Goal: Information Seeking & Learning: Check status

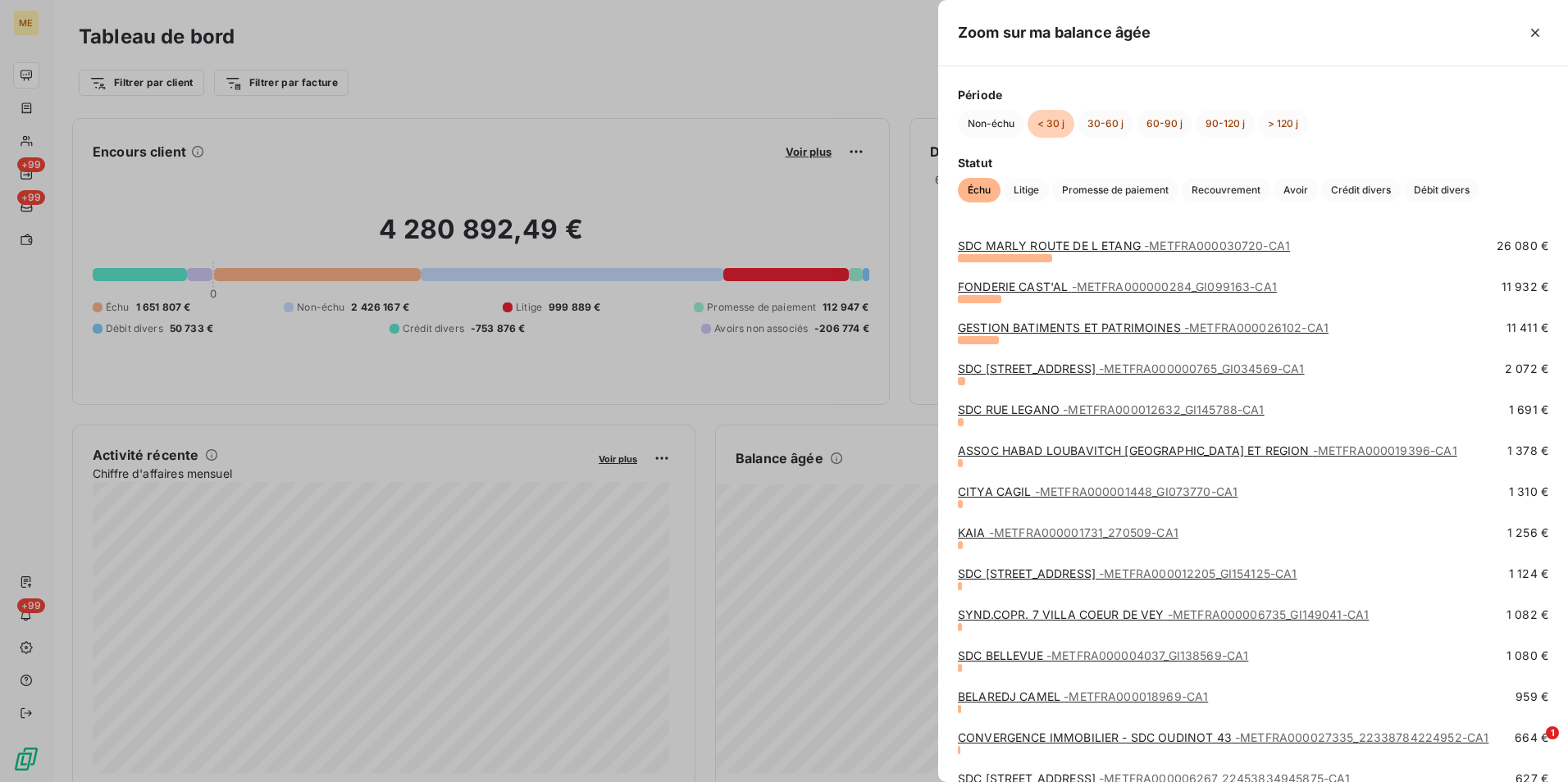
scroll to position [164, 0]
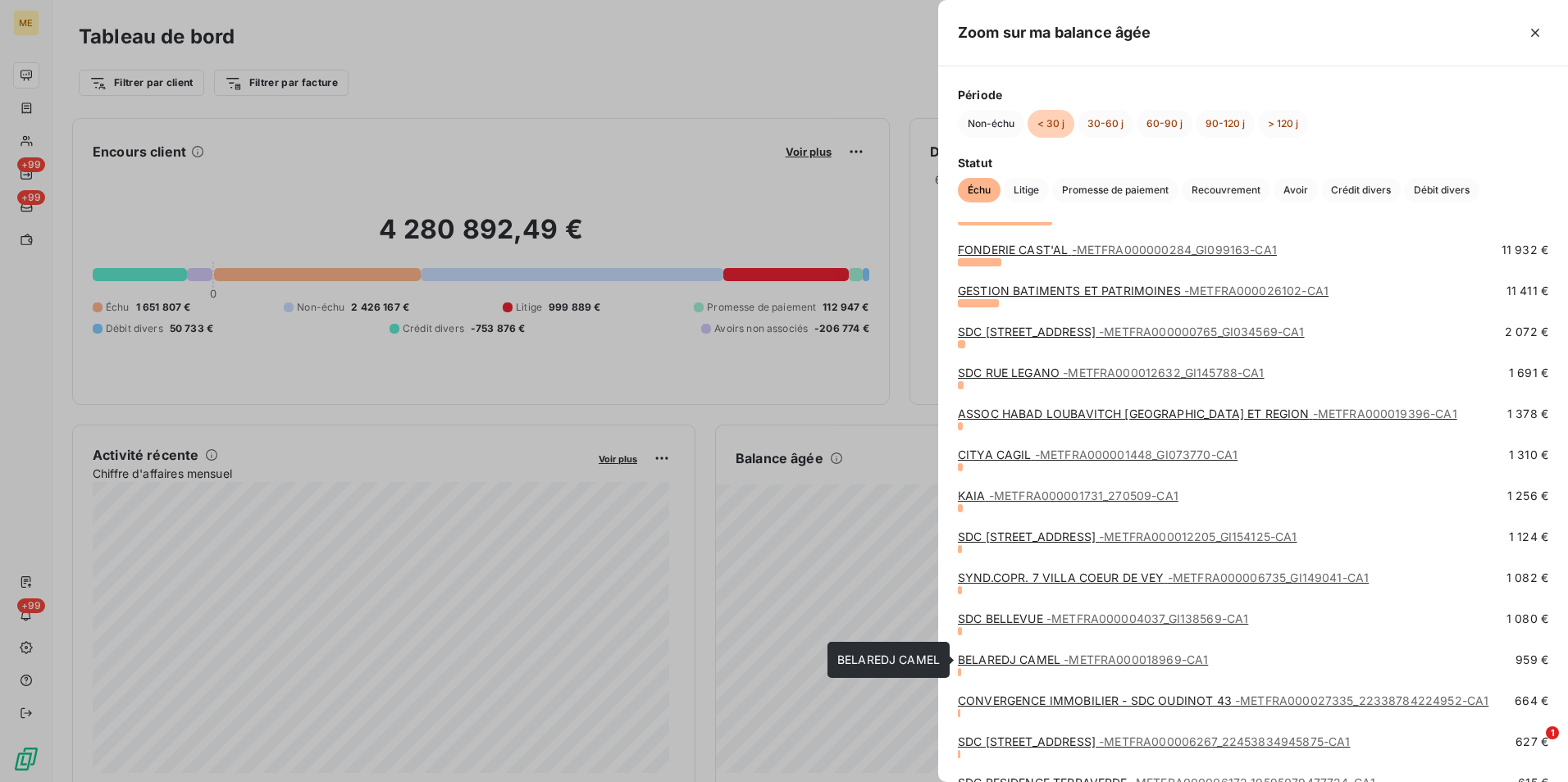
click at [1053, 664] on link "BELAREDJ CAMEL - METFRA000018969-CA1" at bounding box center [1083, 659] width 250 height 14
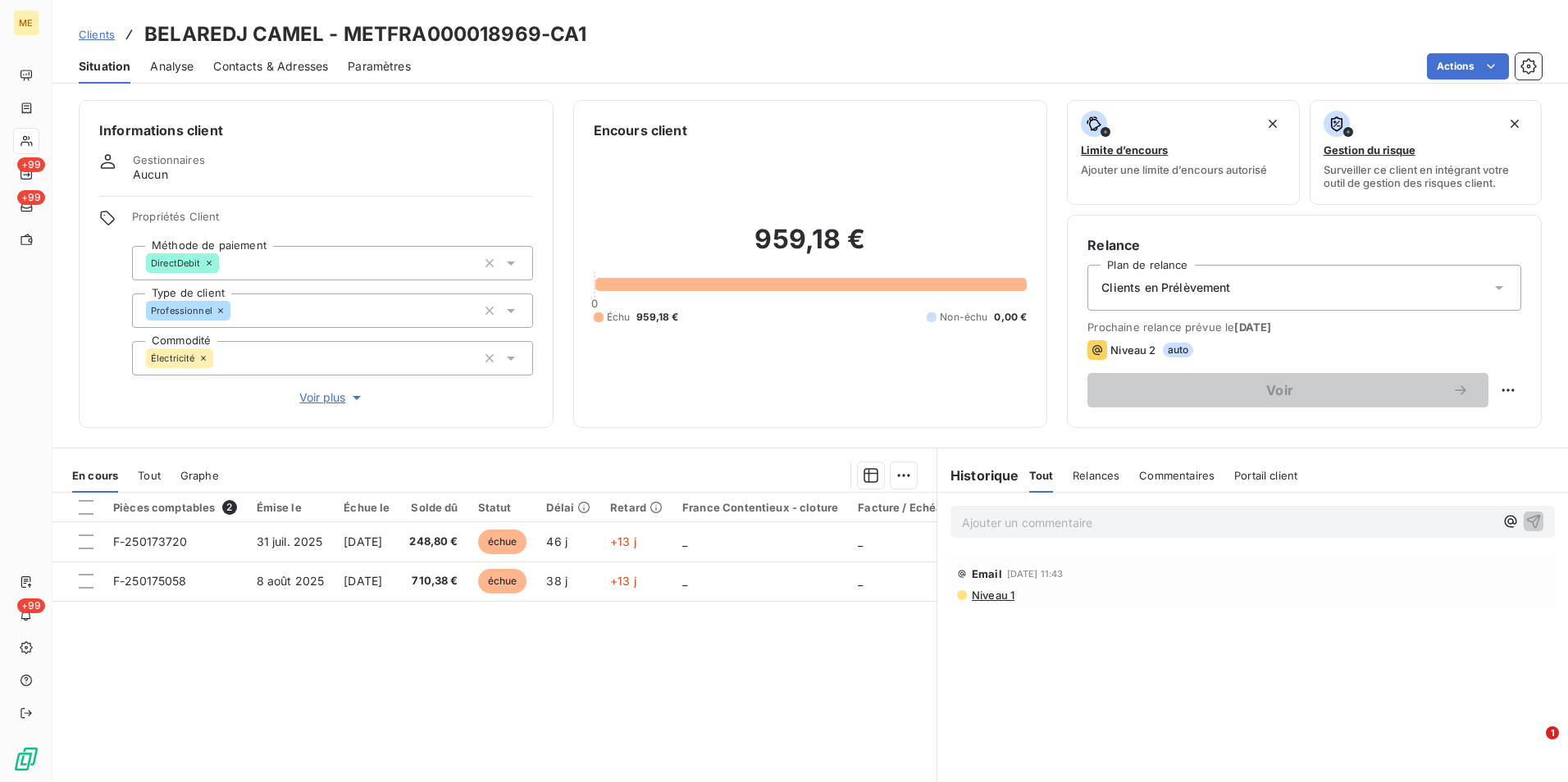
click at [442, 40] on h3 "BELAREDJ CAMEL - METFRA000018969-CA1" at bounding box center [365, 34] width 442 height 29
copy h3 "METFRA000018969"
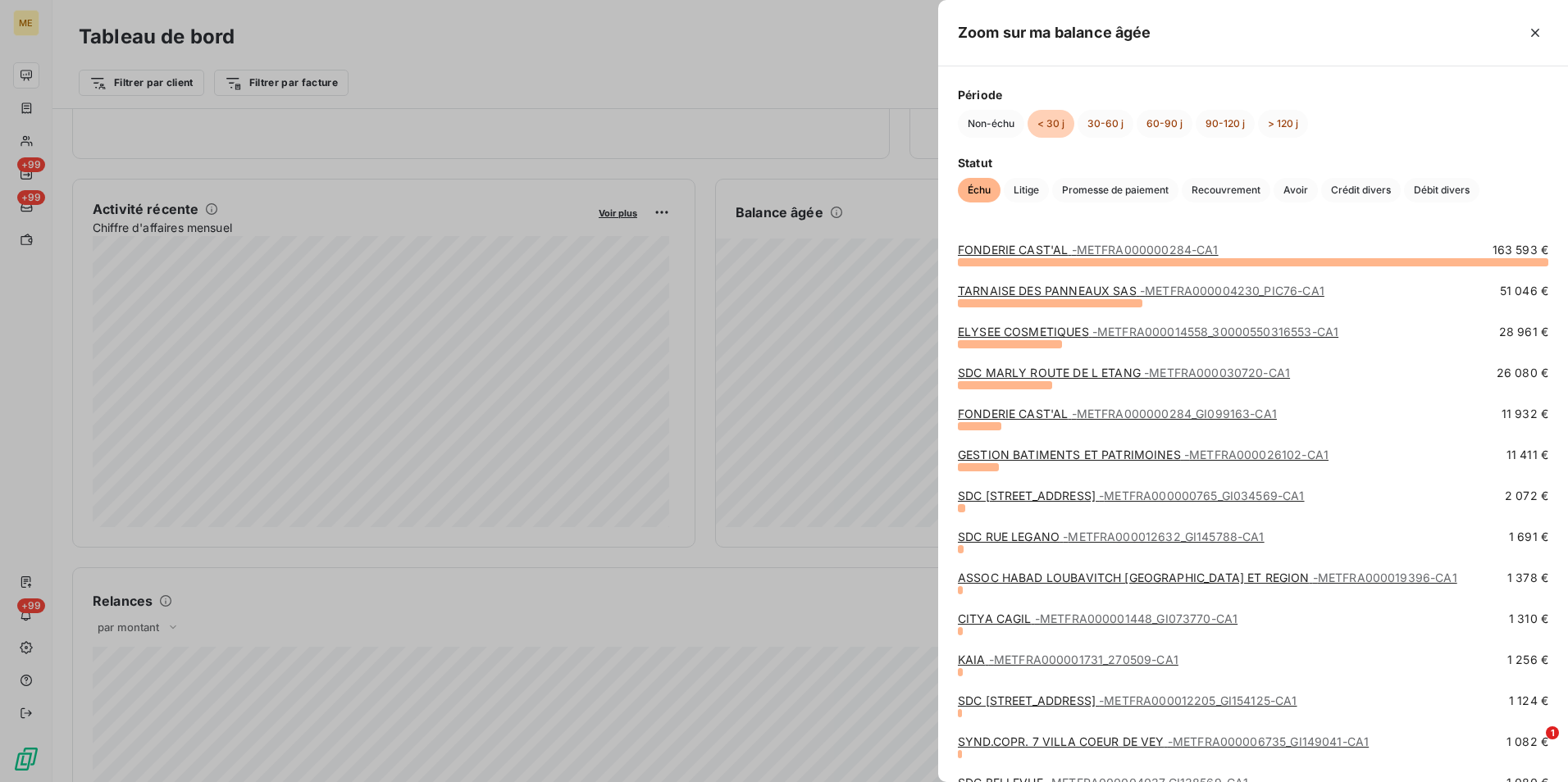
scroll to position [82, 0]
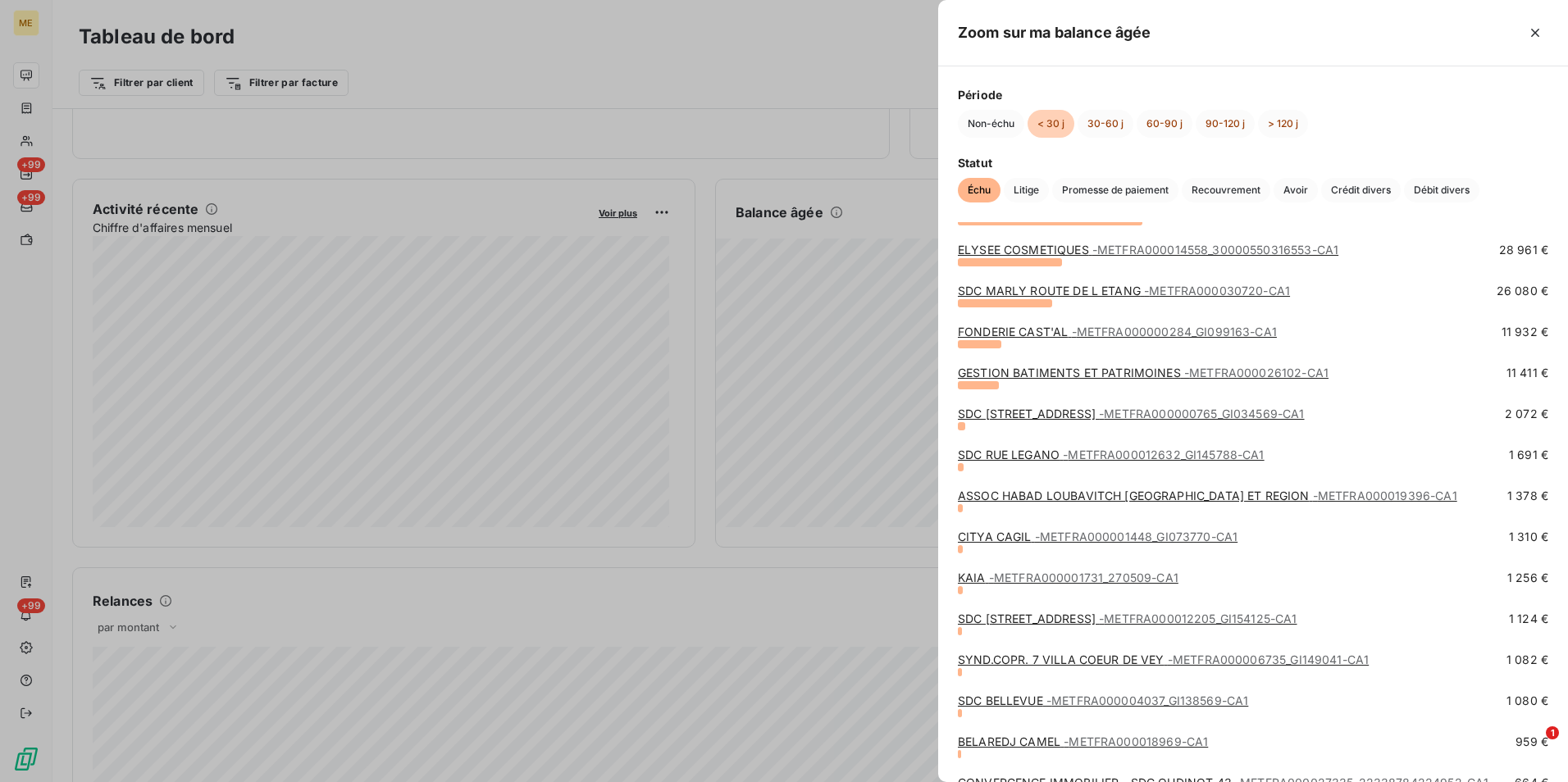
click at [1016, 577] on span "- METFRA000001731_270509-CA1" at bounding box center [1084, 577] width 190 height 14
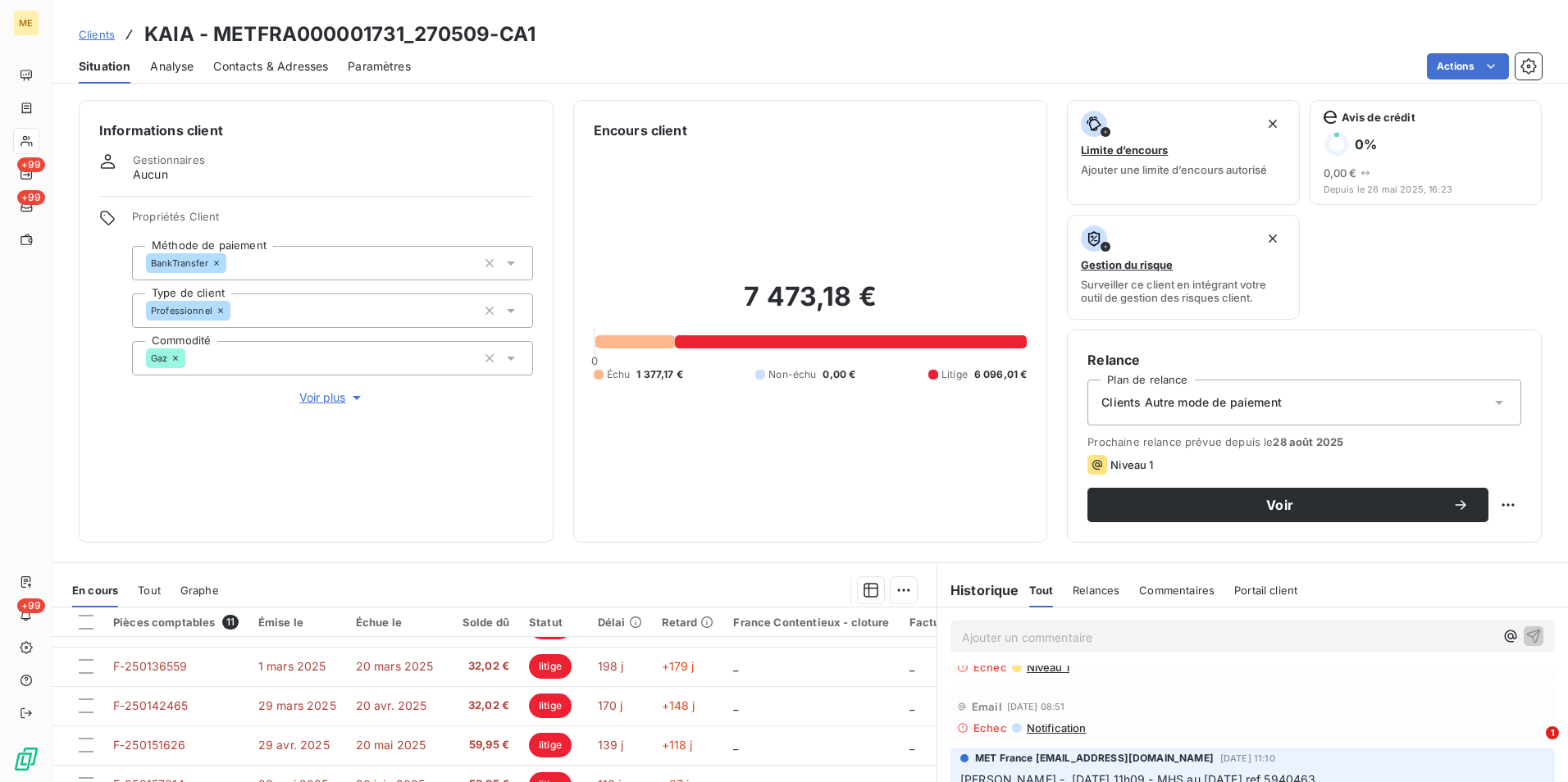
click at [319, 394] on span "Voir plus" at bounding box center [331, 397] width 65 height 17
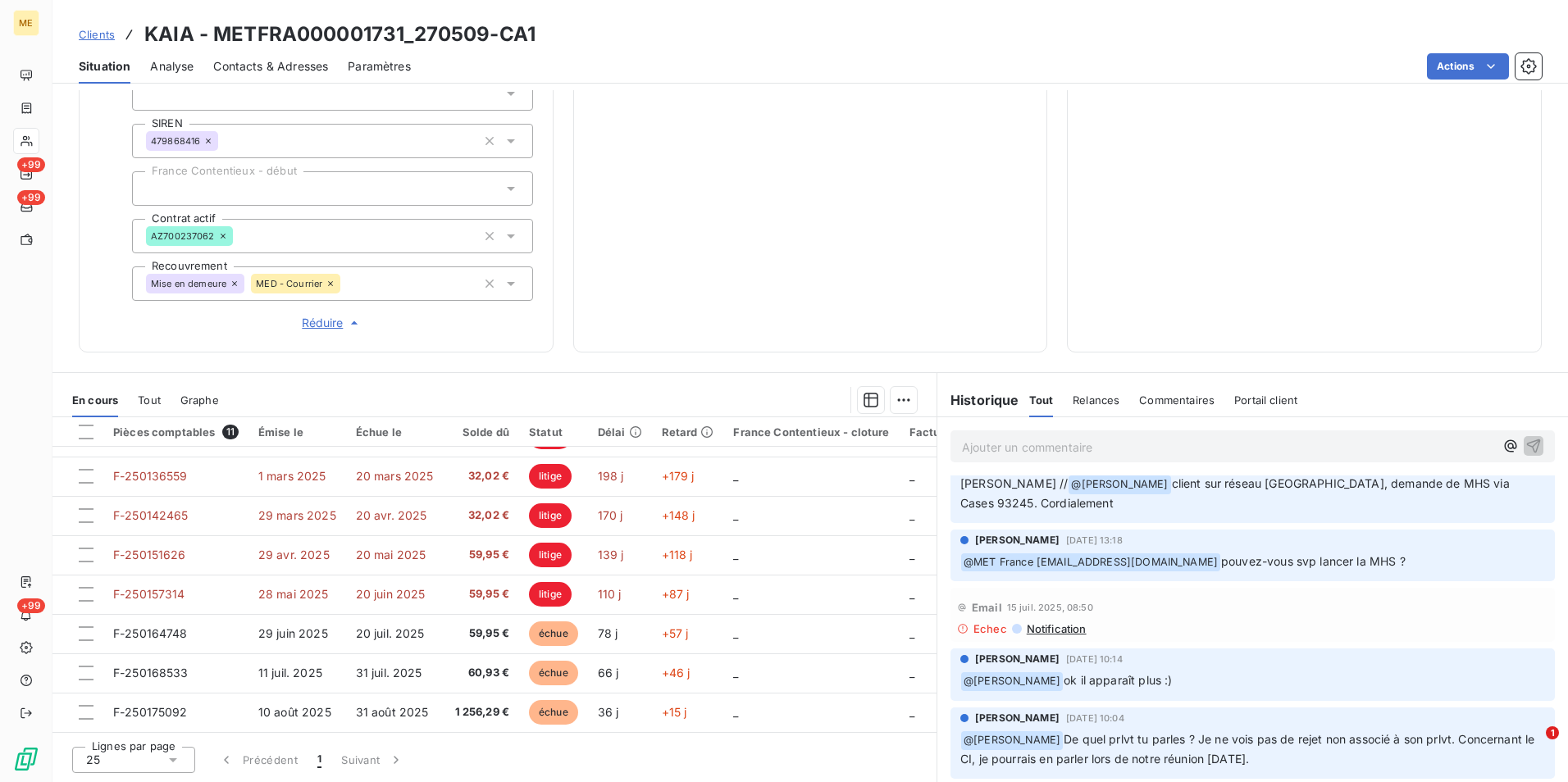
scroll to position [410, 0]
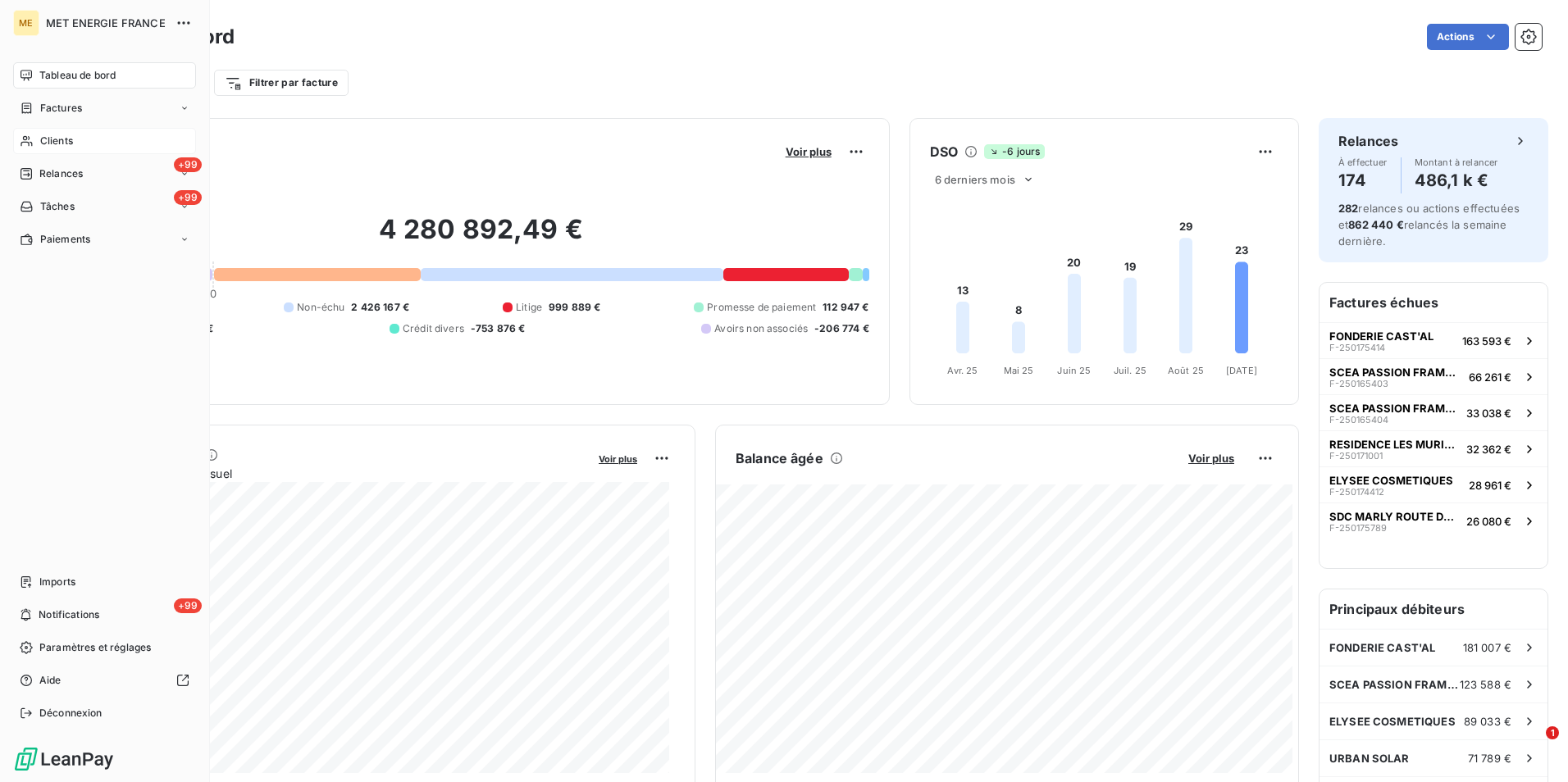
click at [50, 133] on span "Clients" at bounding box center [57, 141] width 33 height 15
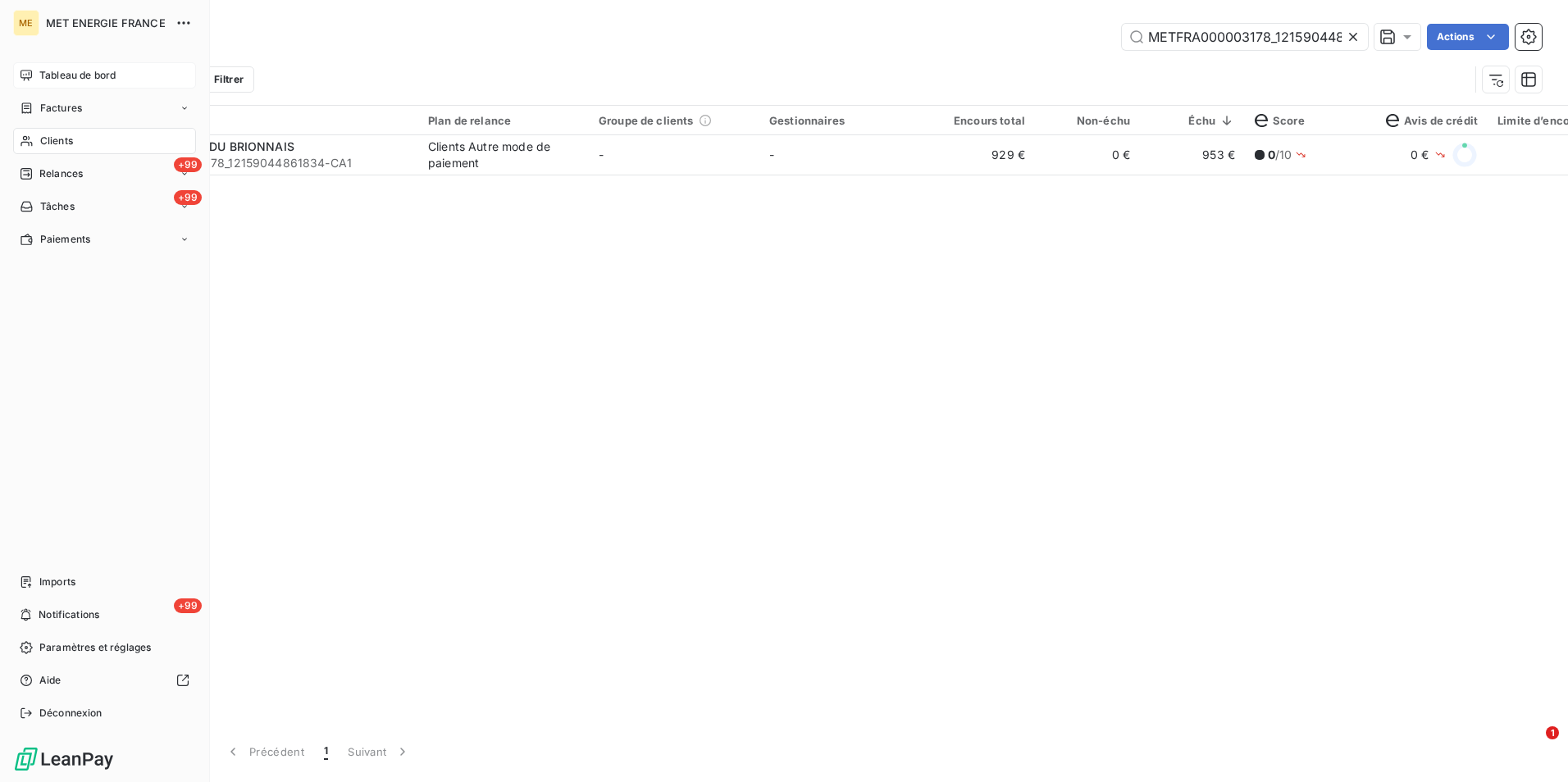
click at [72, 81] on span "Tableau de bord" at bounding box center [77, 75] width 76 height 15
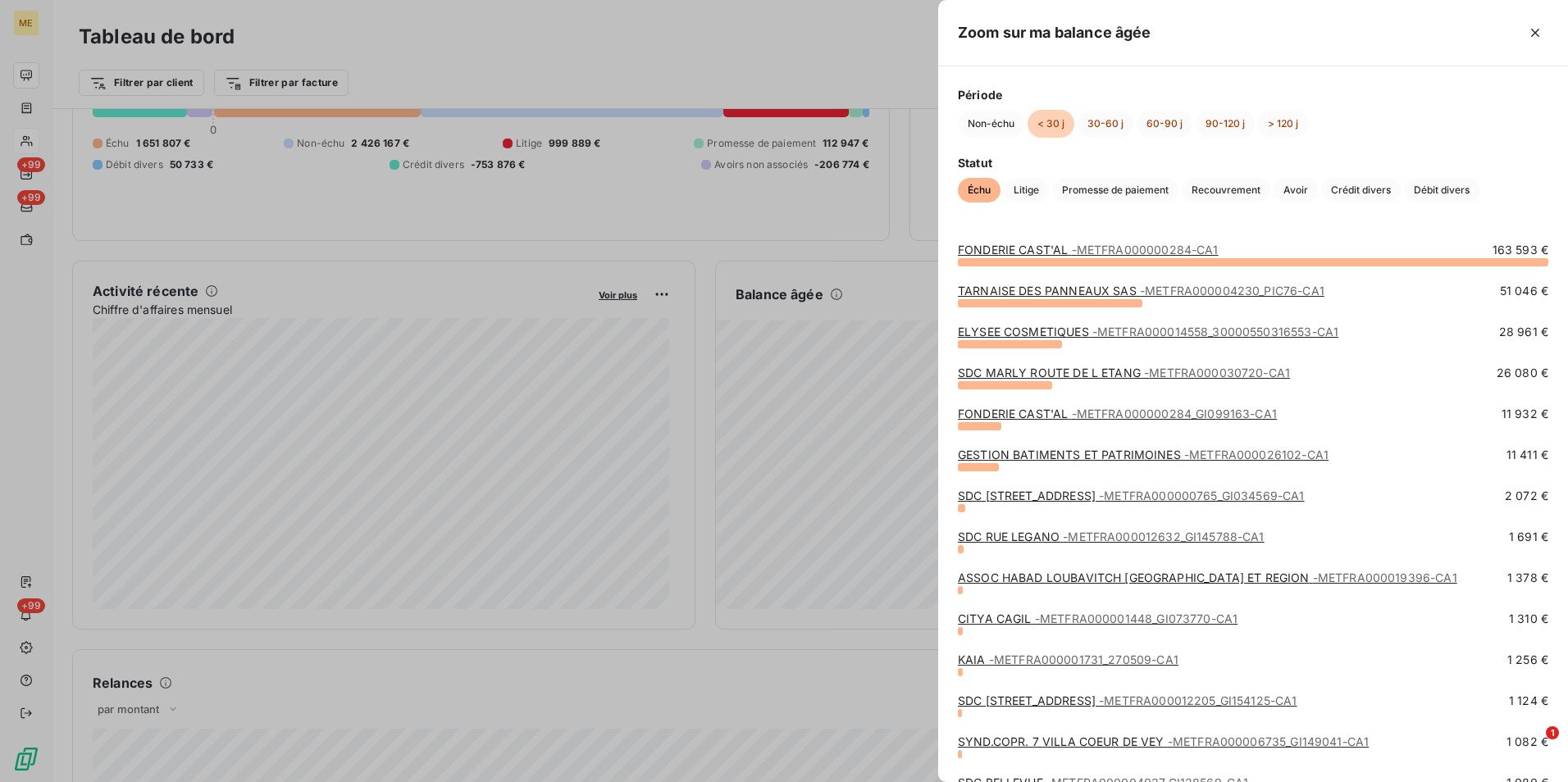
click at [1160, 450] on link "GESTION BATIMENTS ET PATRIMOINES - METFRA000026102-CA1" at bounding box center [1143, 454] width 371 height 14
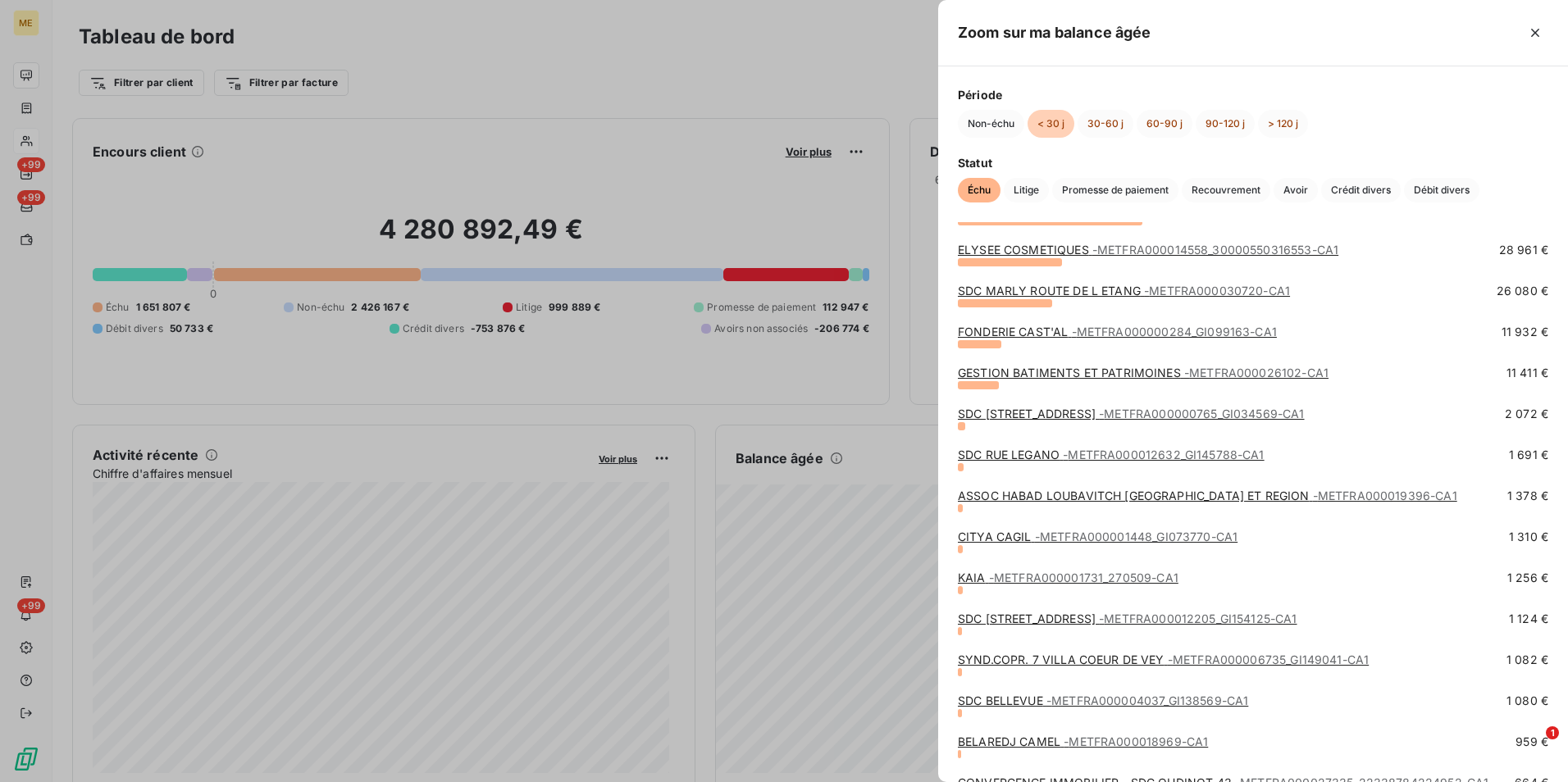
scroll to position [164, 0]
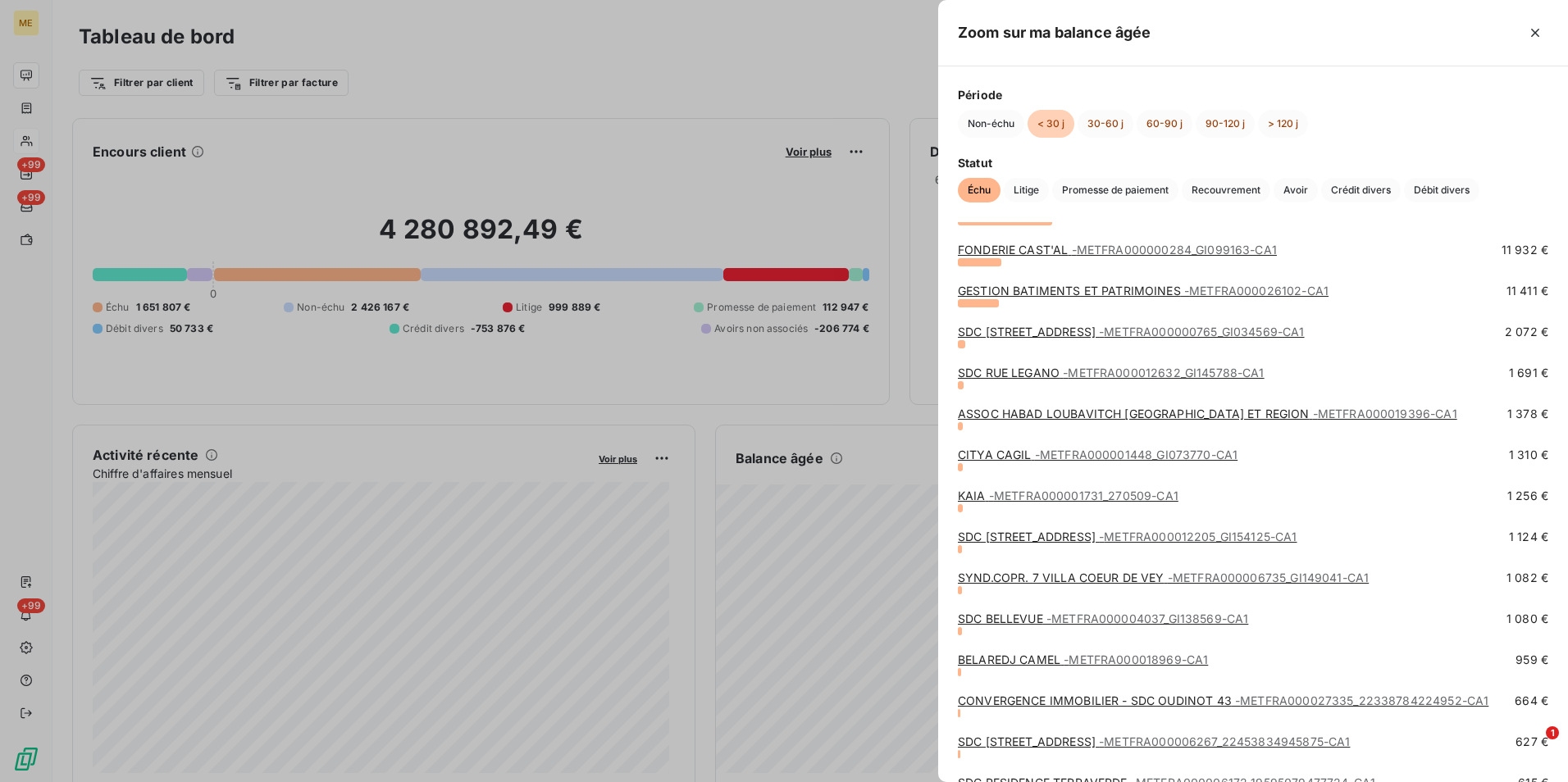
click at [1074, 366] on span "- METFRA000012632_GI145788-CA1" at bounding box center [1163, 373] width 201 height 14
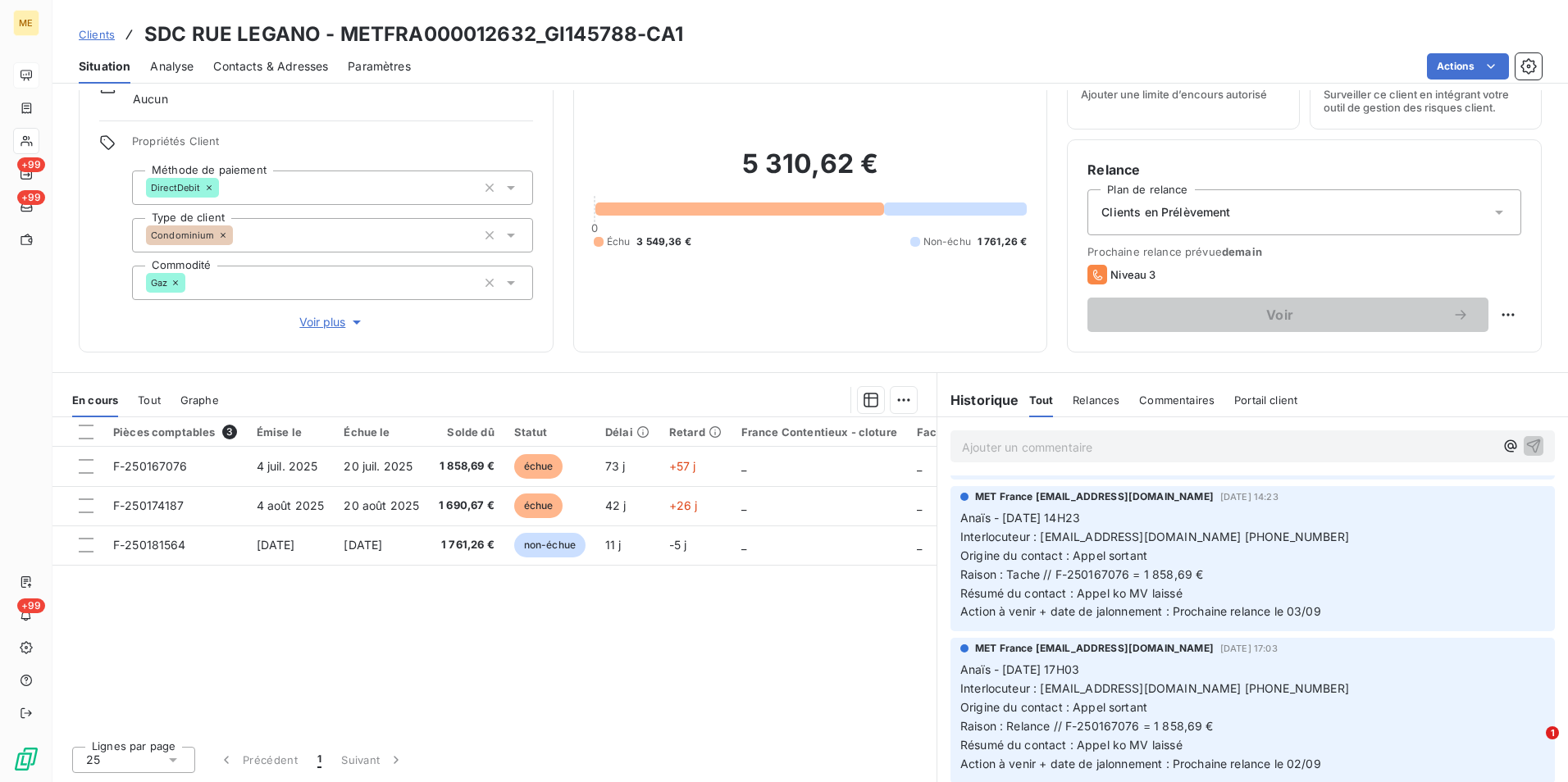
scroll to position [164, 0]
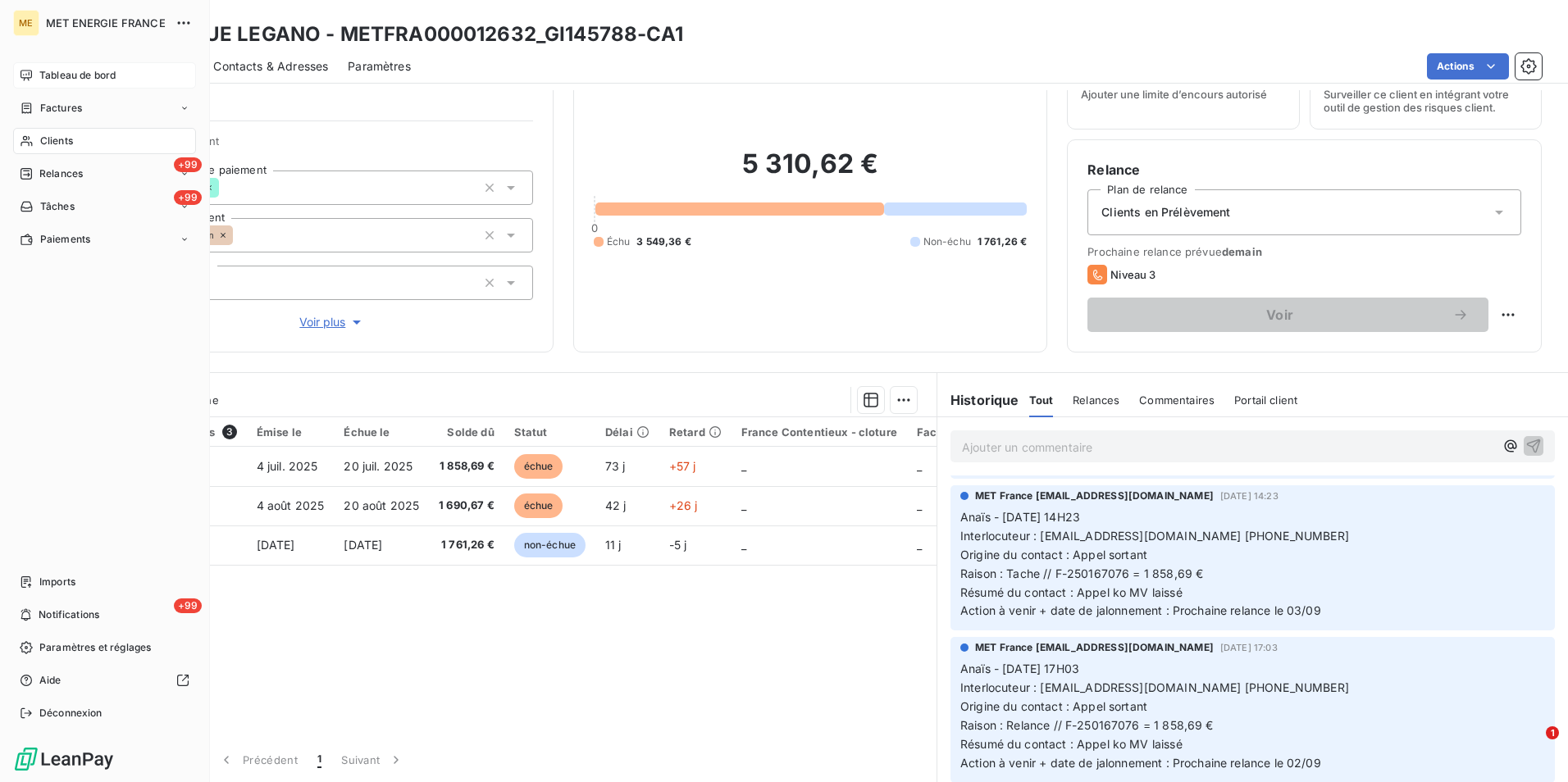
click at [64, 132] on div "Clients" at bounding box center [104, 141] width 183 height 27
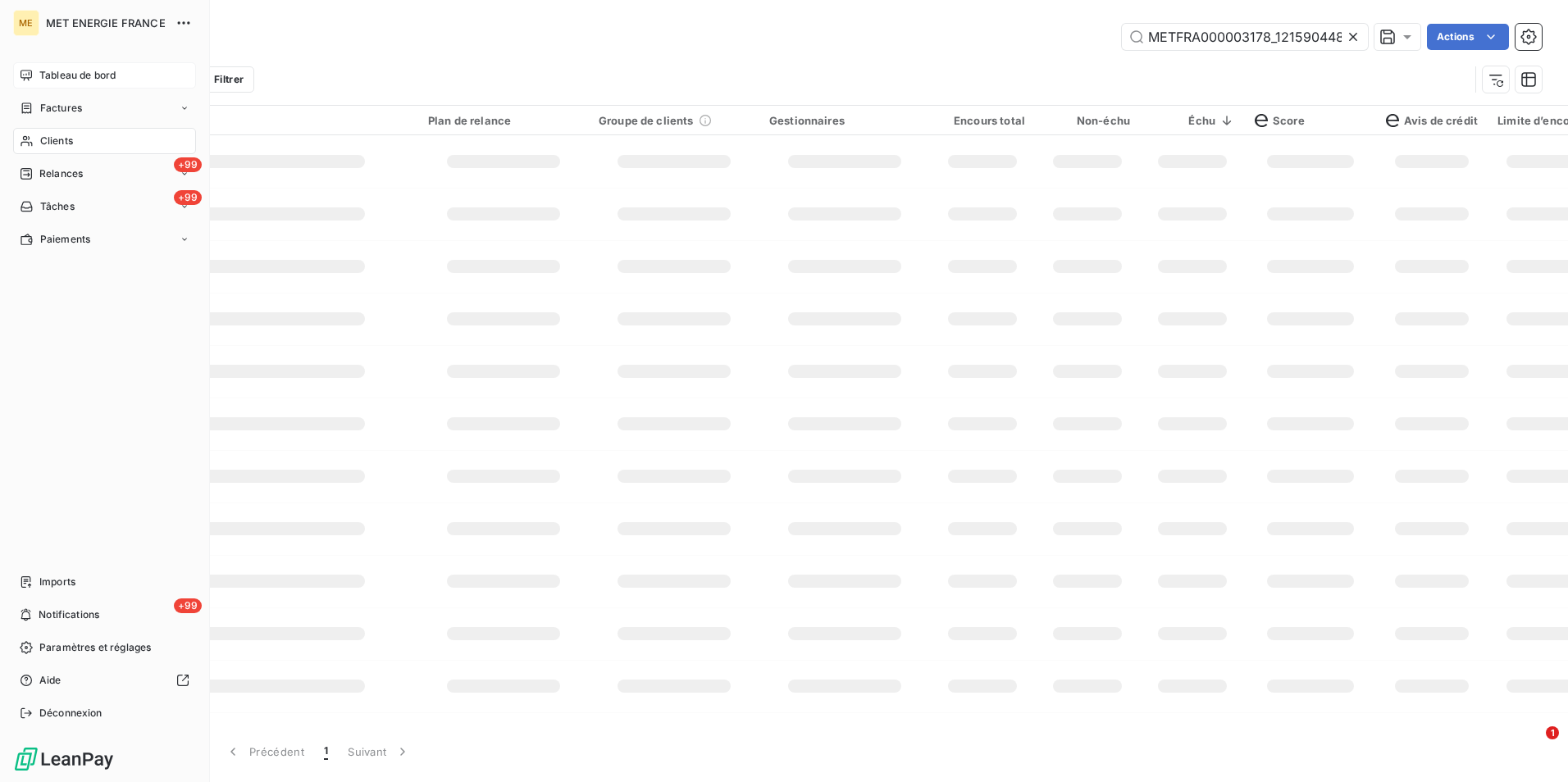
scroll to position [0, 70]
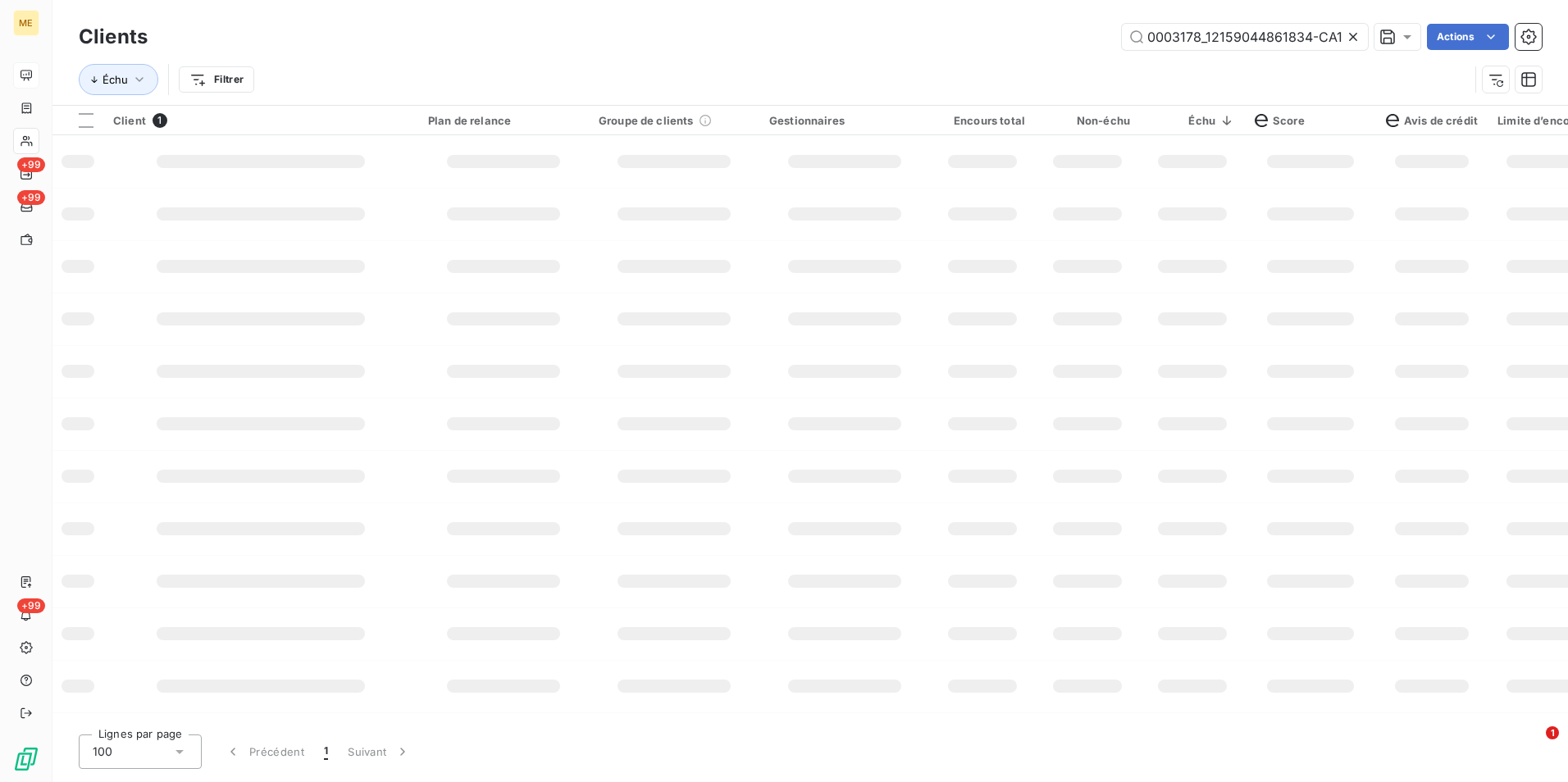
click at [1360, 32] on icon at bounding box center [1354, 37] width 17 height 17
click at [1340, 33] on input "text" at bounding box center [1244, 37] width 246 height 27
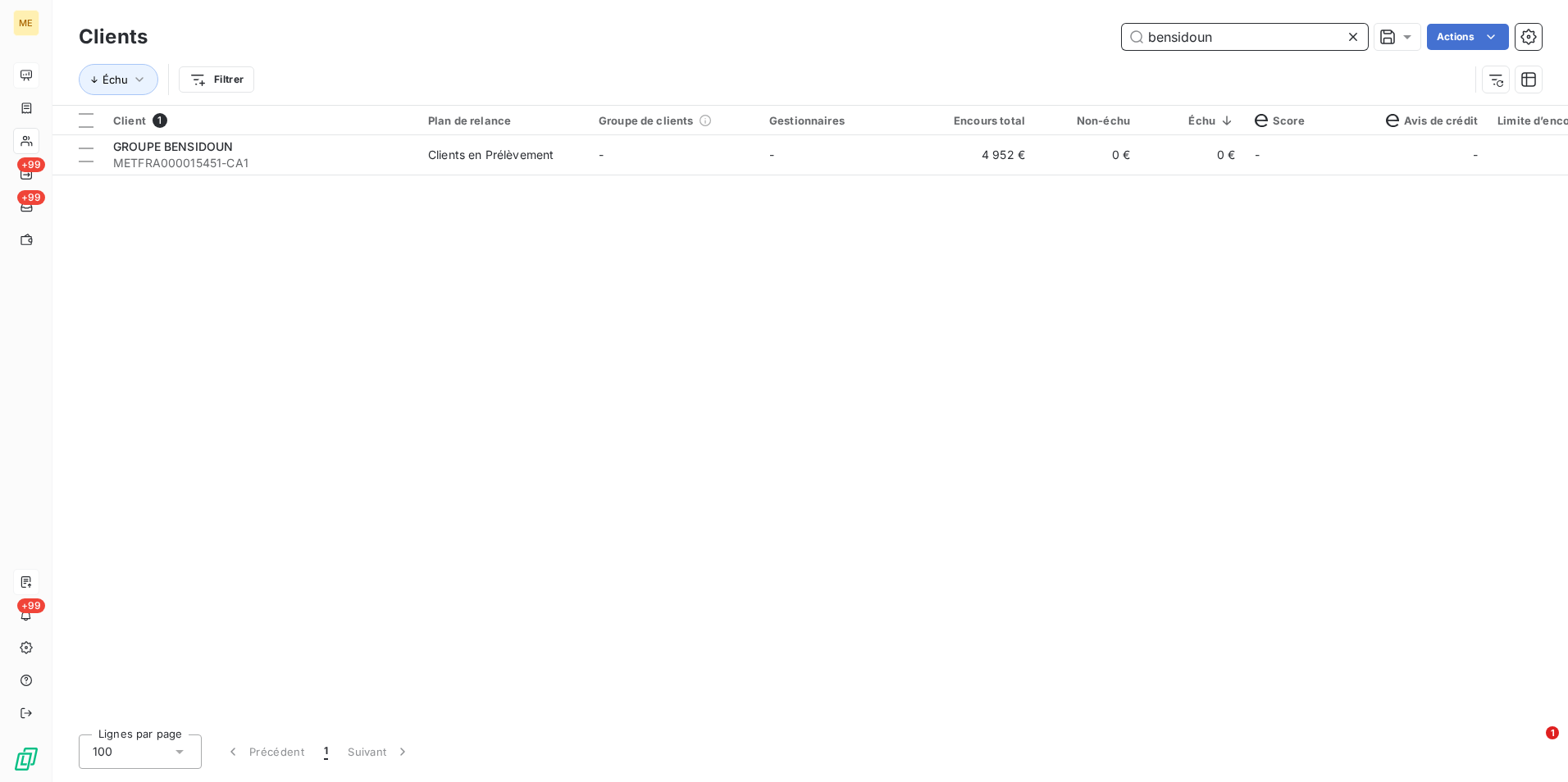
type input "bensidoun"
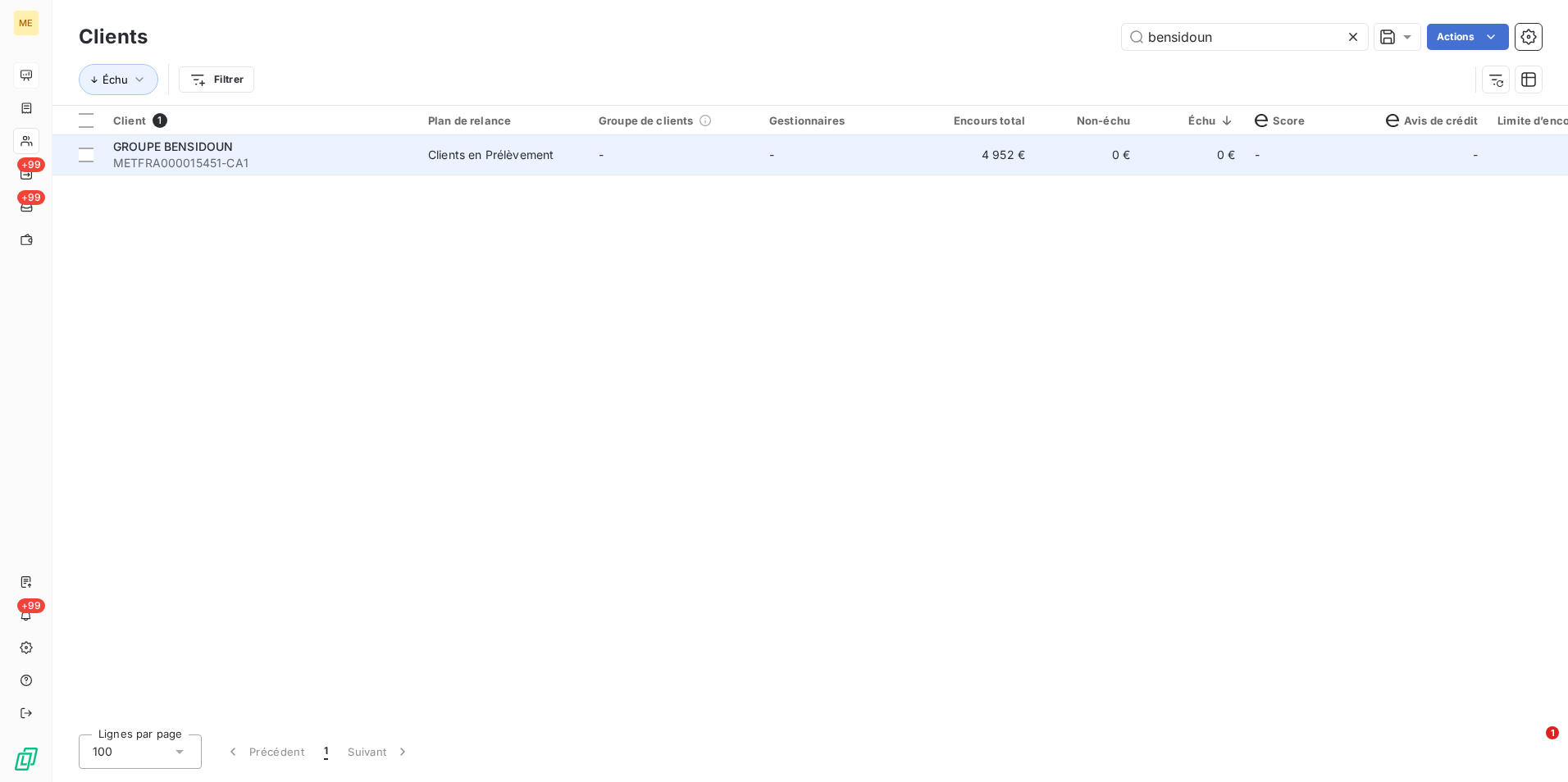
click at [601, 150] on span "-" at bounding box center [601, 154] width 5 height 14
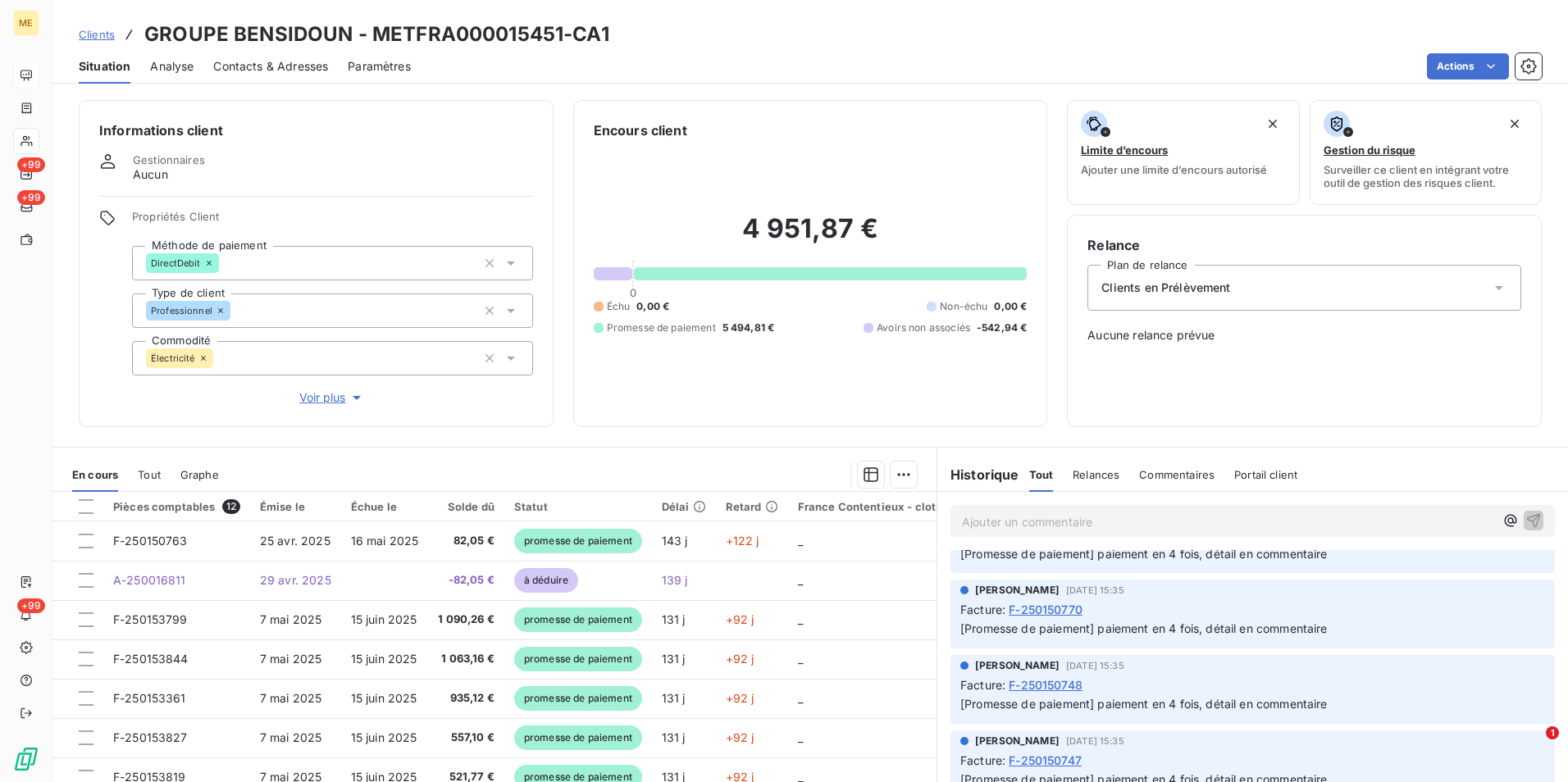
click at [136, 470] on div "En cours Tout Graphe" at bounding box center [494, 474] width 884 height 34
click at [143, 473] on span "Tout" at bounding box center [149, 475] width 23 height 13
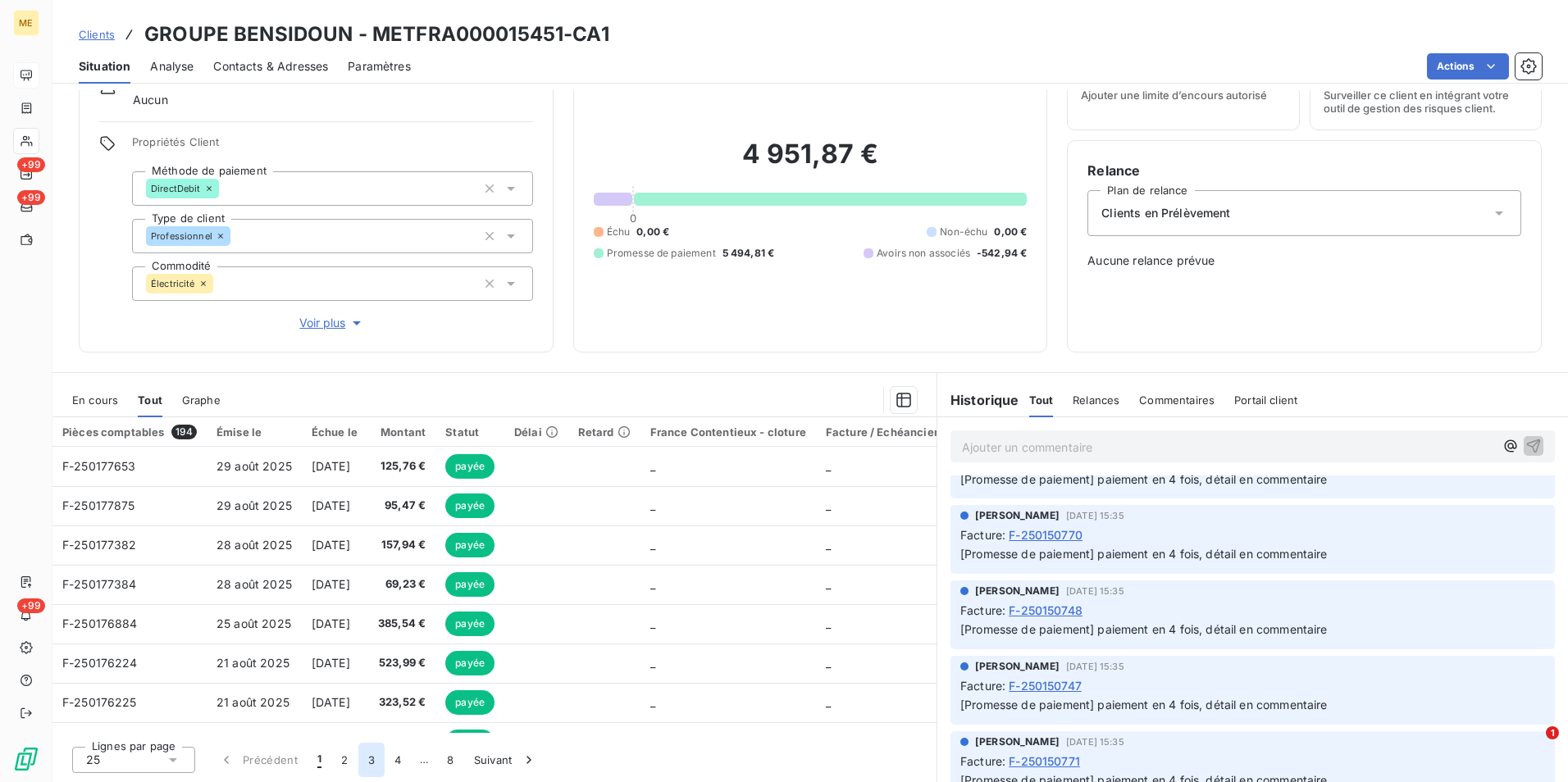
click at [370, 759] on button "3" at bounding box center [372, 760] width 27 height 34
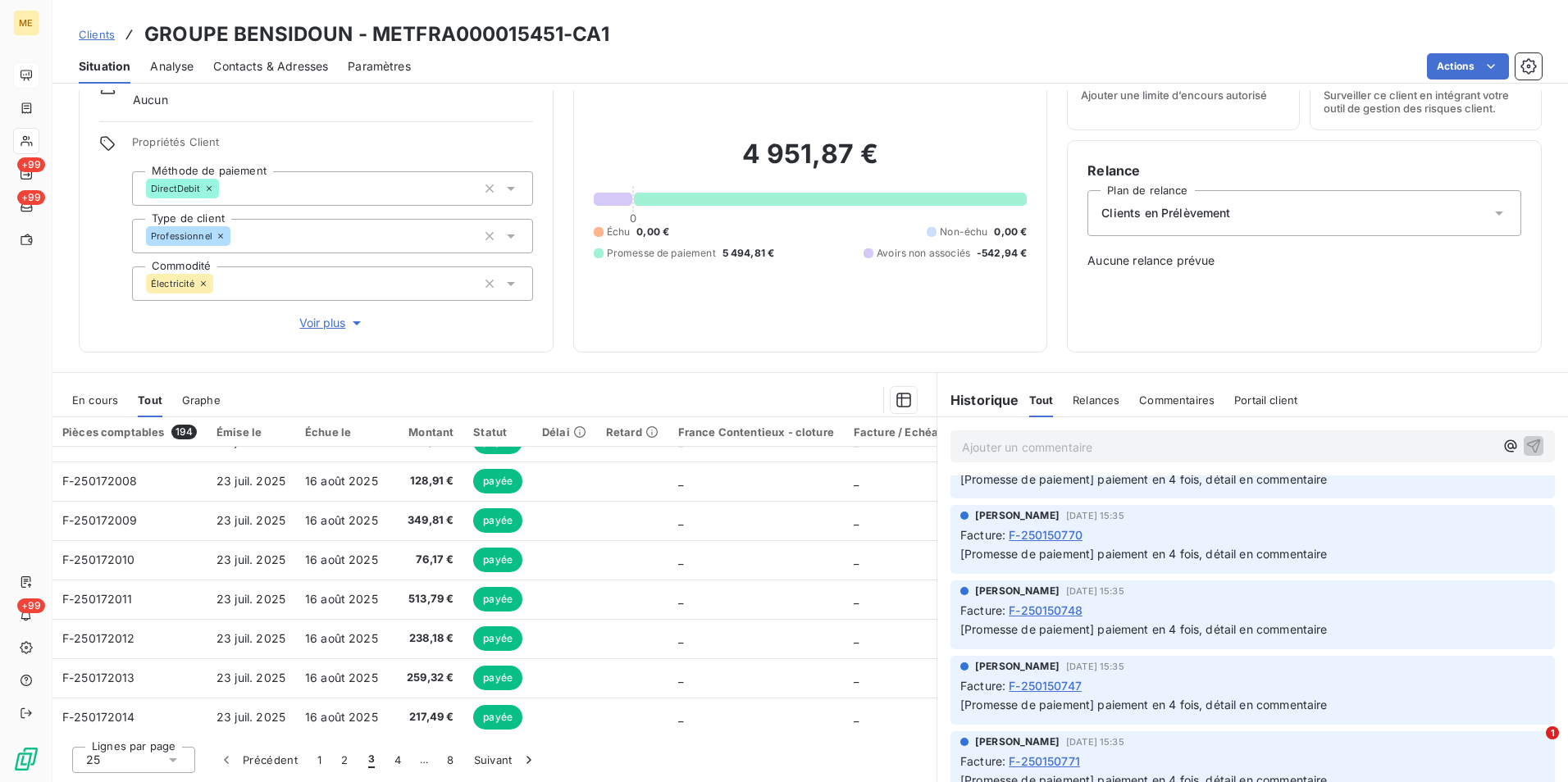
scroll to position [706, 0]
